Goal: Task Accomplishment & Management: Use online tool/utility

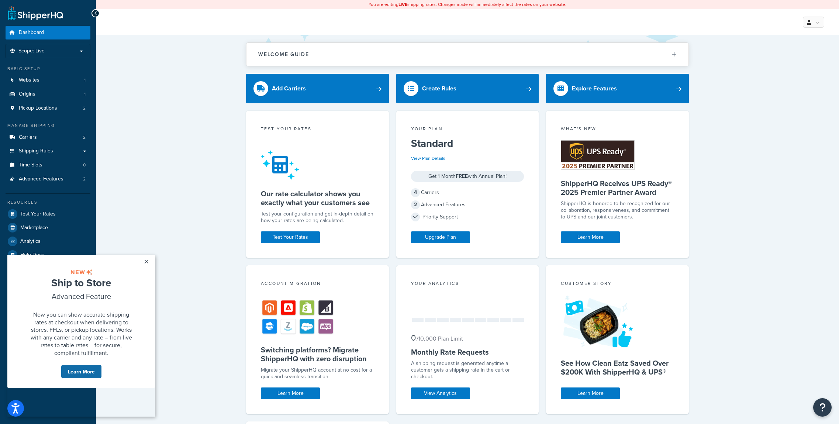
click at [84, 378] on link "Learn More" at bounding box center [81, 371] width 41 height 14
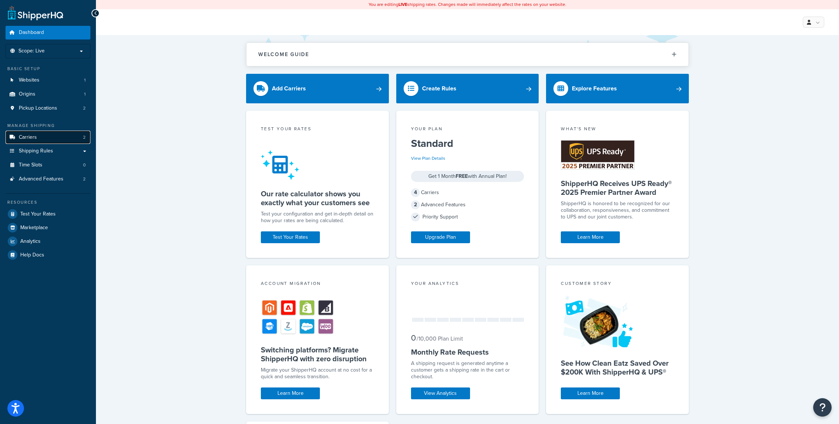
click at [48, 136] on link "Carriers 2" at bounding box center [48, 138] width 85 height 14
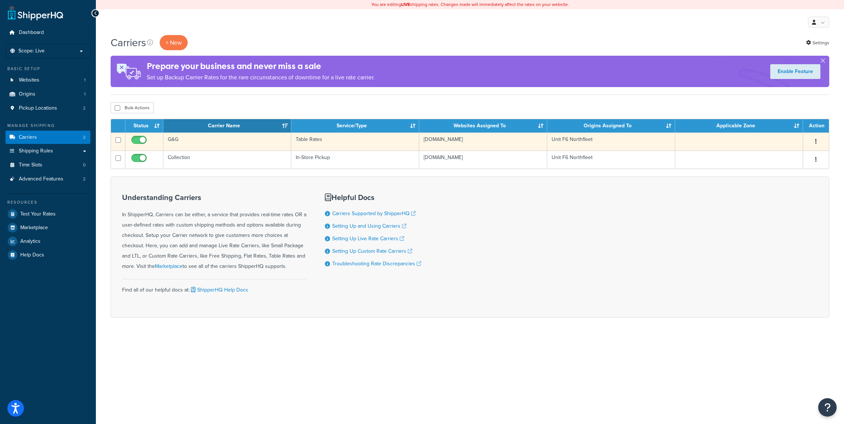
click at [230, 144] on td "G&G" at bounding box center [227, 141] width 128 height 18
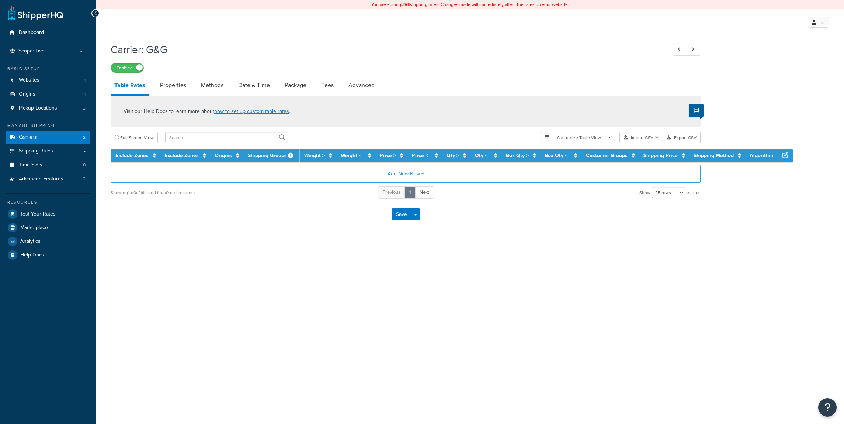
select select "25"
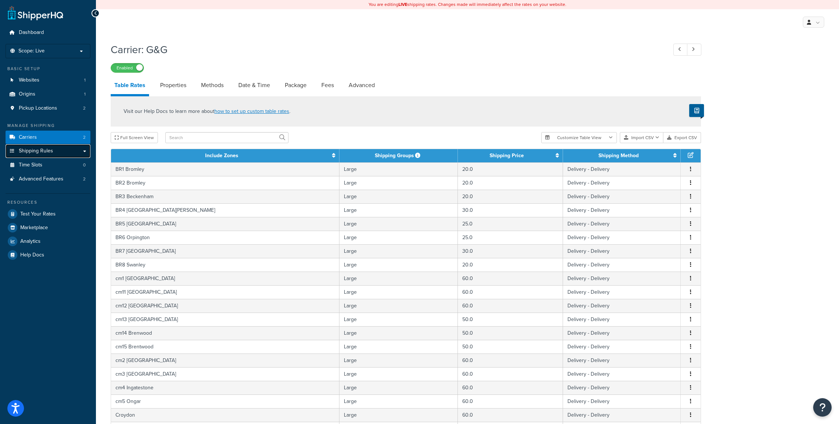
click at [87, 153] on link "Shipping Rules" at bounding box center [48, 151] width 85 height 14
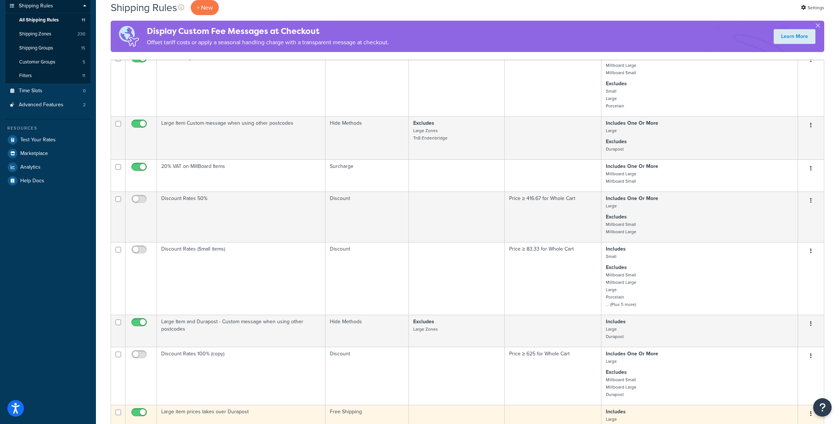
scroll to position [101, 0]
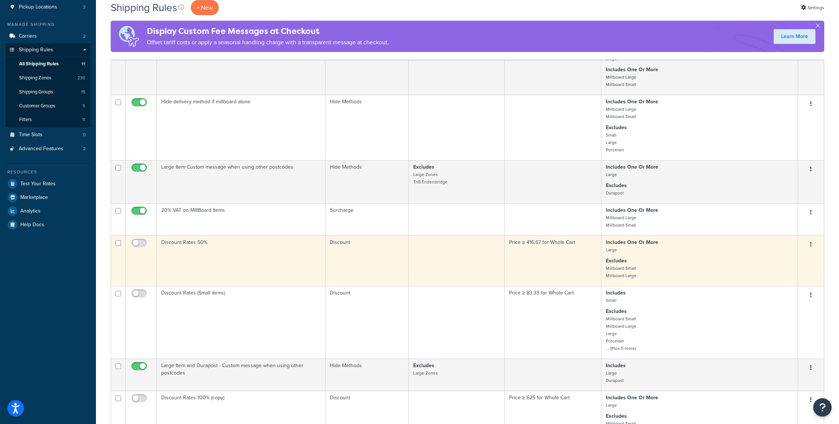
click at [536, 241] on td "Price ≥ 416.67 for Whole Cart" at bounding box center [553, 260] width 97 height 51
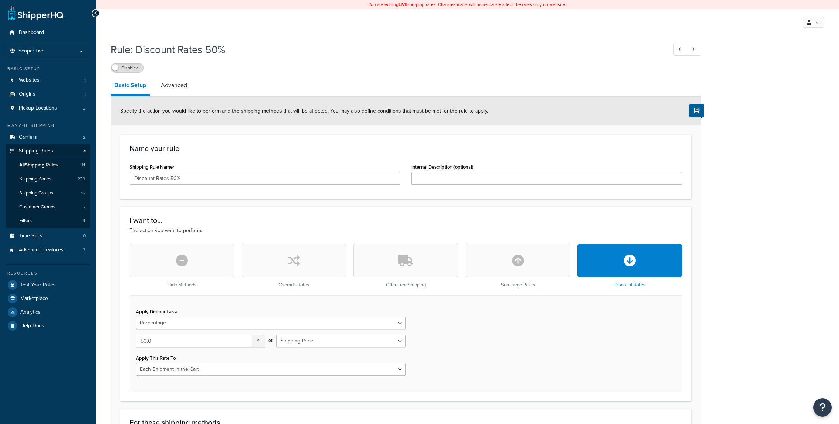
select select "PERCENTAGE"
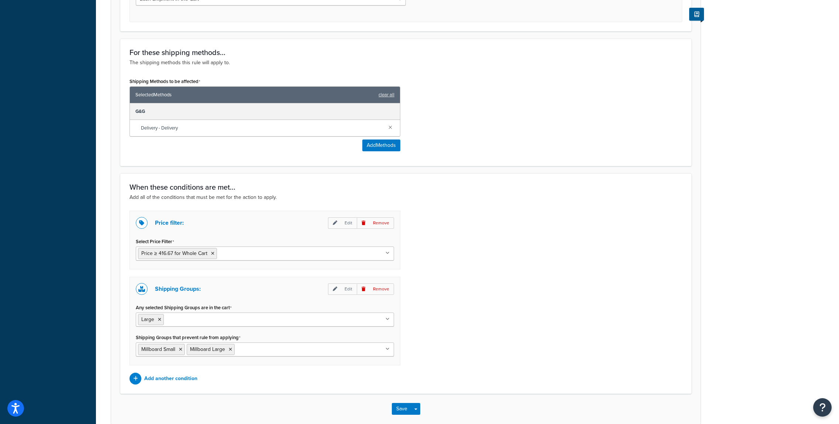
scroll to position [371, 0]
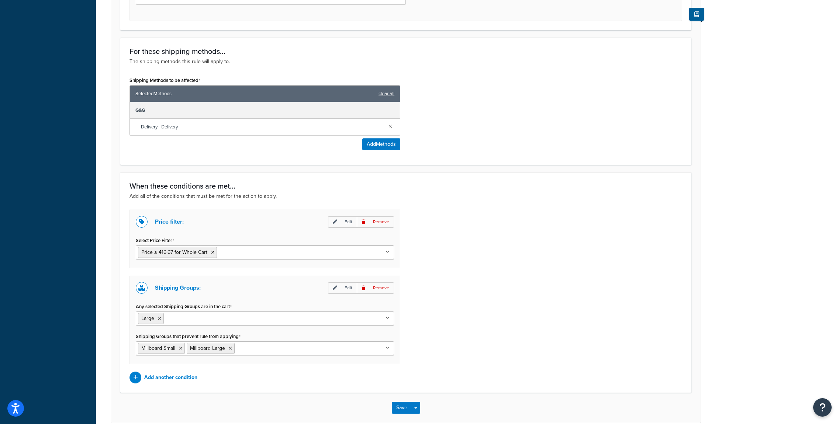
click at [358, 349] on ul "Millboard Small Millboard Large" at bounding box center [265, 348] width 258 height 14
type input "du"
type input "dur"
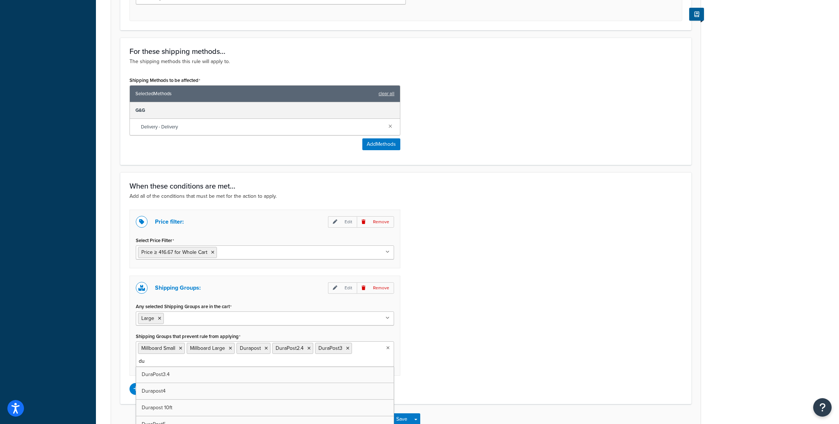
type input "dur"
click at [212, 252] on icon at bounding box center [212, 252] width 3 height 4
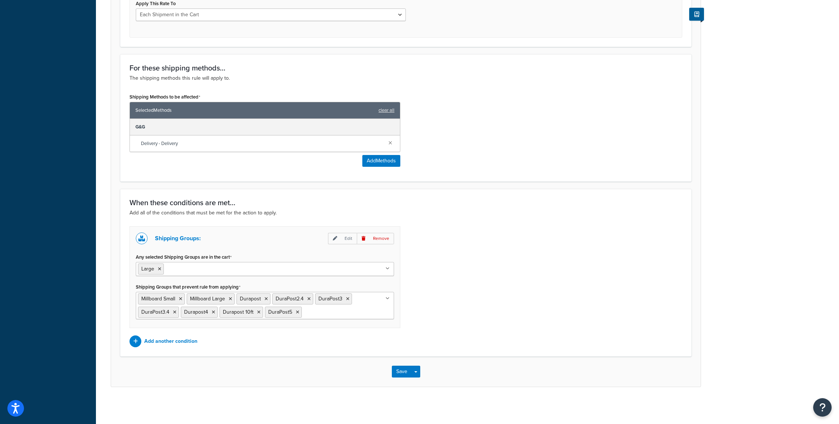
scroll to position [355, 0]
click at [172, 340] on p "Add another condition" at bounding box center [170, 341] width 53 height 10
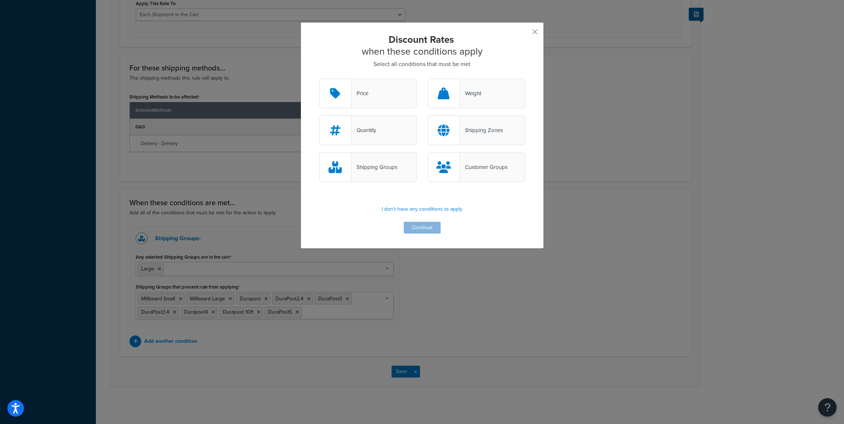
click at [352, 96] on div "Price" at bounding box center [360, 93] width 17 height 10
click at [0, 0] on input "Price" at bounding box center [0, 0] width 0 height 0
click at [418, 229] on button "Continue" at bounding box center [422, 228] width 37 height 12
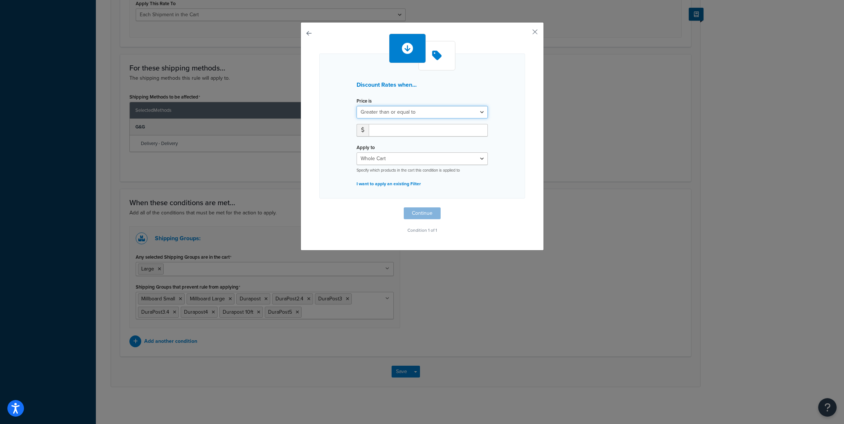
click at [372, 111] on select "Greater than or equal to Between or equal to Less than or equal to" at bounding box center [422, 112] width 131 height 13
click at [357, 106] on select "Greater than or equal to Between or equal to Less than or equal to" at bounding box center [422, 112] width 131 height 13
click at [375, 128] on input "number" at bounding box center [428, 130] width 119 height 13
type input "249"
click at [415, 211] on button "Continue" at bounding box center [422, 213] width 37 height 12
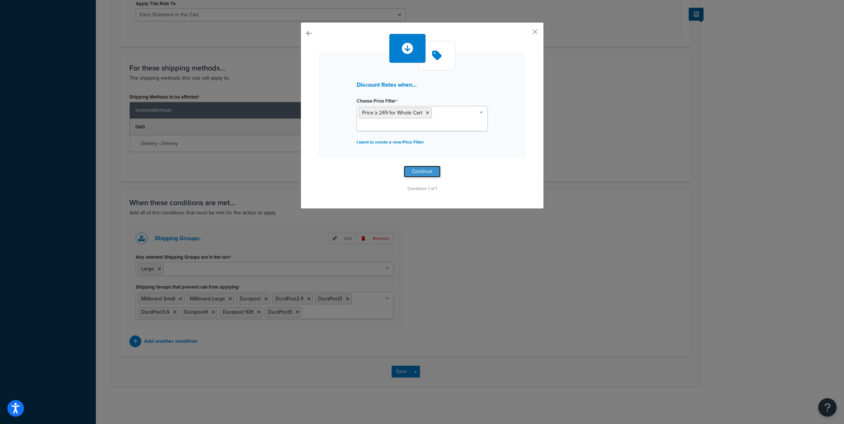
click at [414, 170] on button "Continue" at bounding box center [422, 172] width 37 height 12
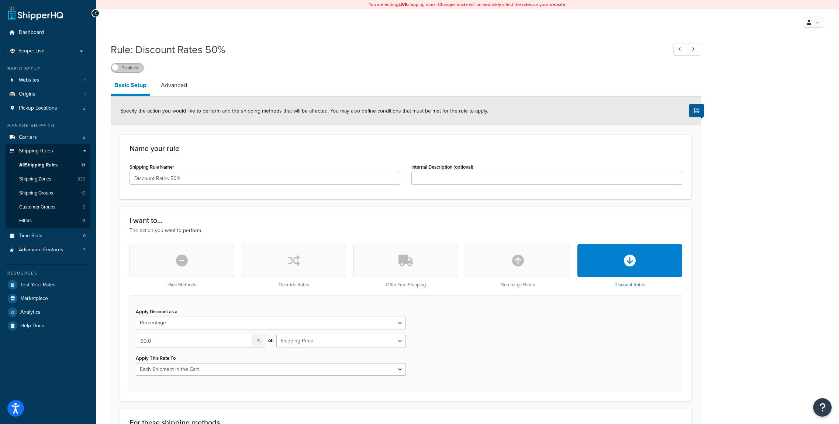
click at [131, 66] on label "Disabled" at bounding box center [127, 67] width 32 height 9
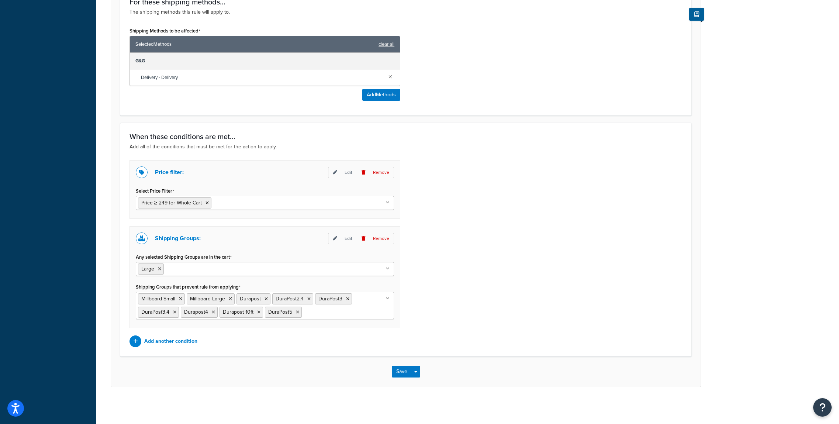
scroll to position [421, 0]
click at [402, 371] on button "Save" at bounding box center [402, 372] width 20 height 12
